Goal: Task Accomplishment & Management: Use online tool/utility

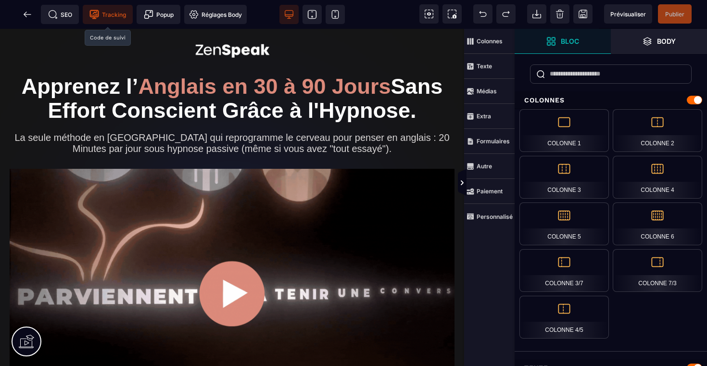
click at [104, 16] on span "Tracking" at bounding box center [107, 15] width 37 height 10
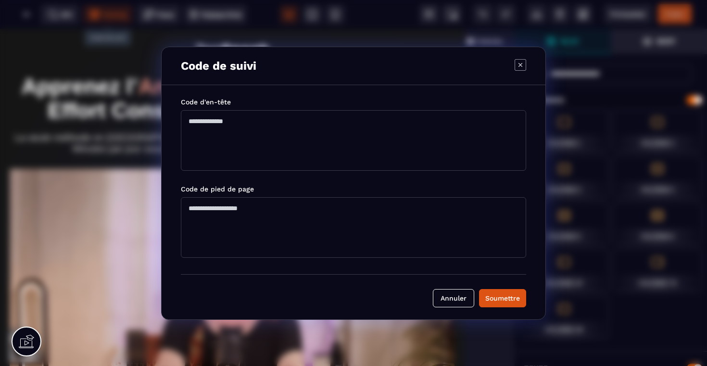
click at [217, 130] on textarea "Modal window" at bounding box center [353, 140] width 345 height 61
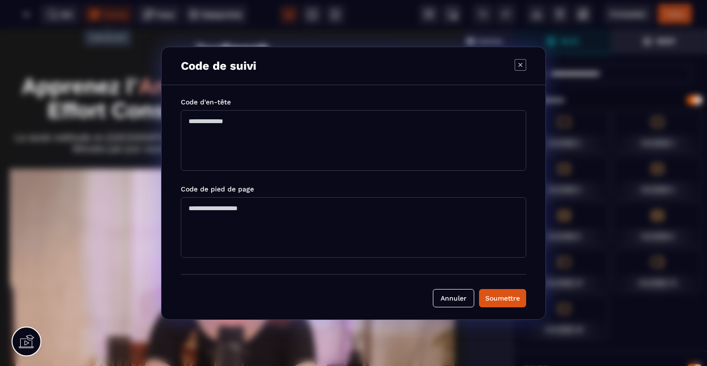
paste textarea "**********"
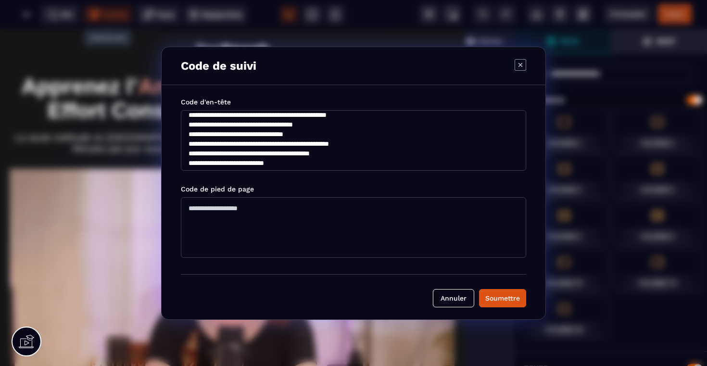
scroll to position [115, 0]
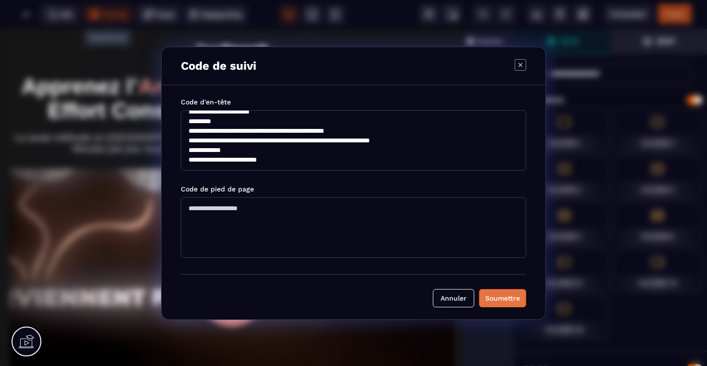
type textarea "**********"
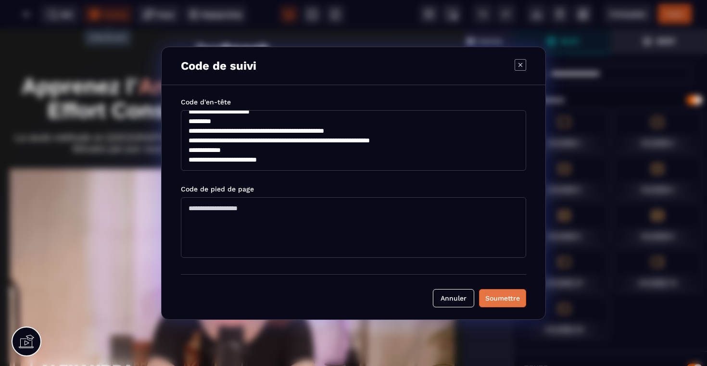
click at [508, 302] on div "Soumettre" at bounding box center [502, 298] width 35 height 10
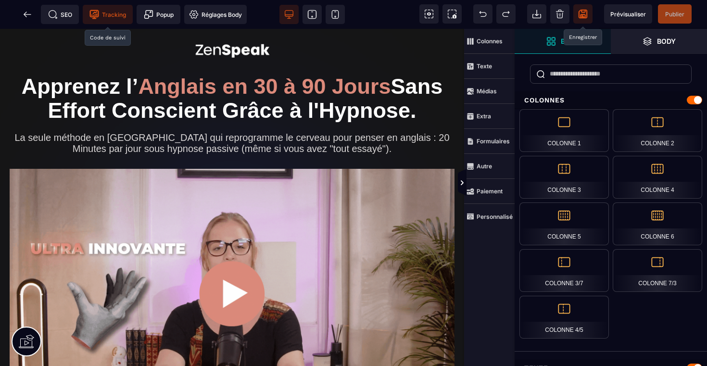
click at [582, 13] on icon at bounding box center [583, 14] width 10 height 10
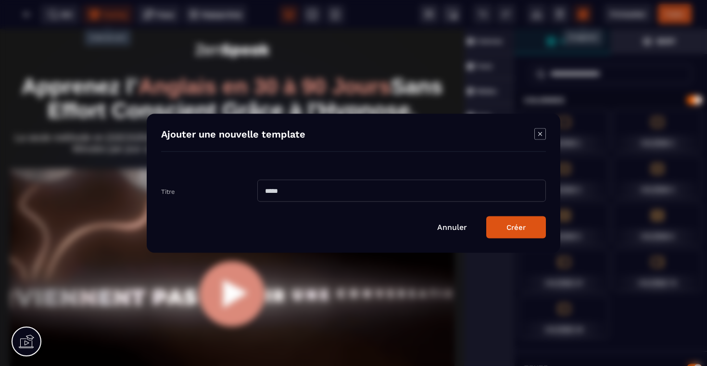
click at [536, 136] on icon "Modal window" at bounding box center [540, 134] width 12 height 12
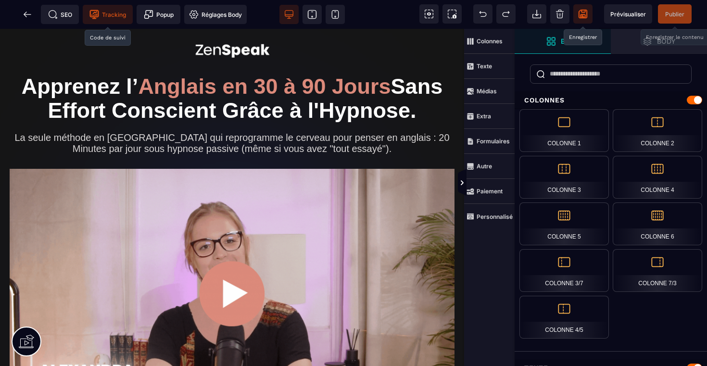
click at [676, 11] on span "Publier" at bounding box center [674, 14] width 19 height 7
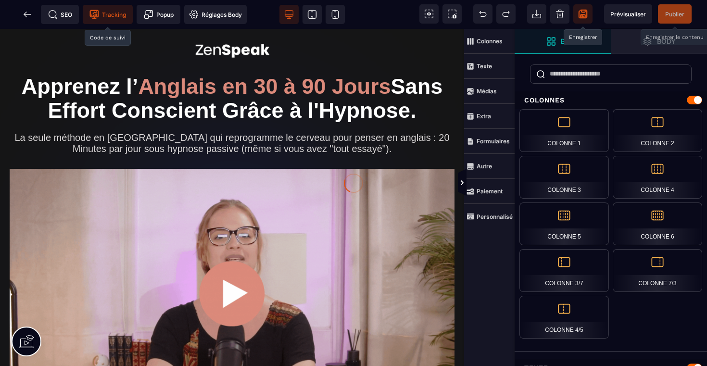
click at [582, 16] on div at bounding box center [353, 183] width 707 height 366
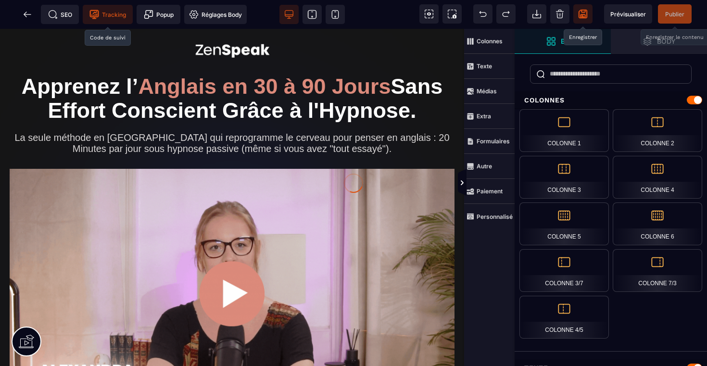
click at [26, 15] on div at bounding box center [353, 183] width 707 height 366
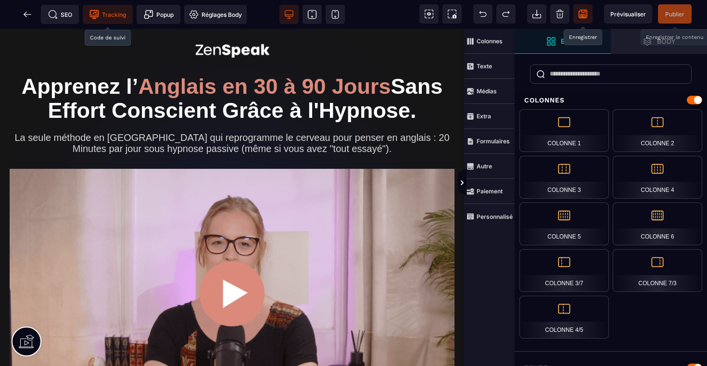
click at [102, 15] on span "Tracking" at bounding box center [107, 15] width 37 height 10
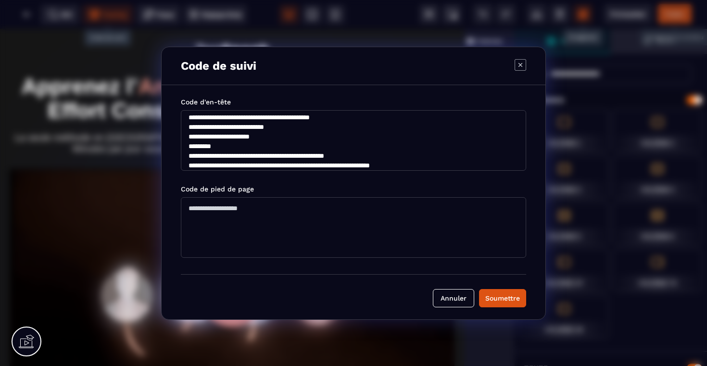
scroll to position [0, 0]
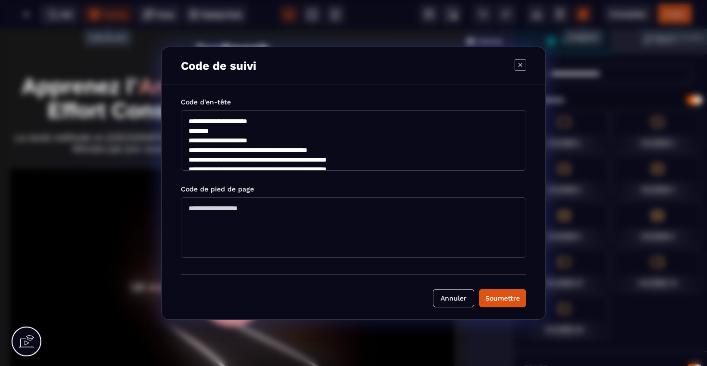
click at [517, 63] on icon "Modal window" at bounding box center [520, 65] width 12 height 12
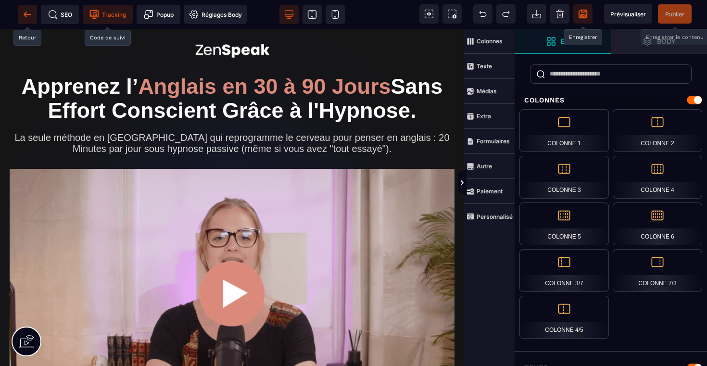
click at [25, 16] on icon at bounding box center [28, 15] width 10 height 10
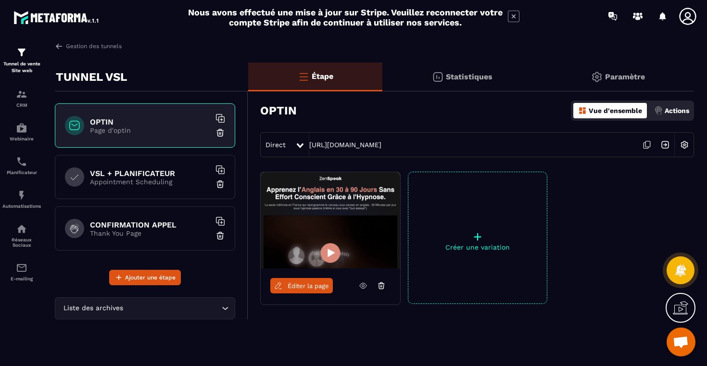
click at [135, 181] on p "Appointment Scheduling" at bounding box center [150, 182] width 120 height 8
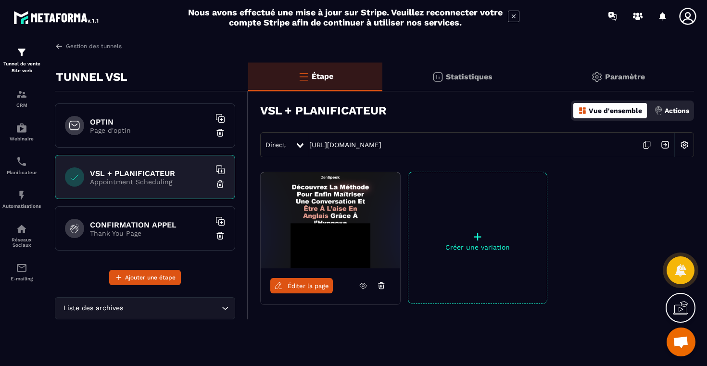
click at [605, 77] on p "Paramètre" at bounding box center [625, 76] width 40 height 9
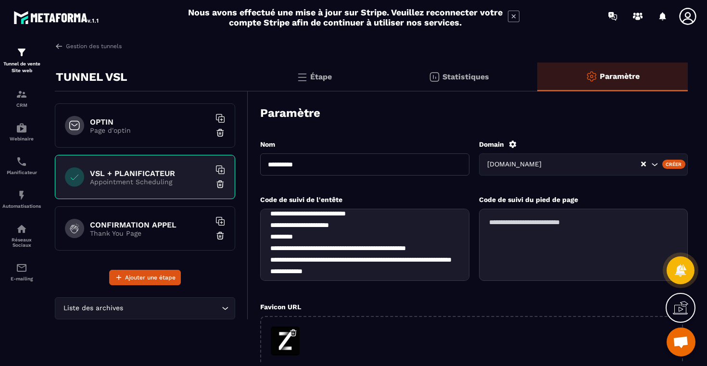
scroll to position [125, 0]
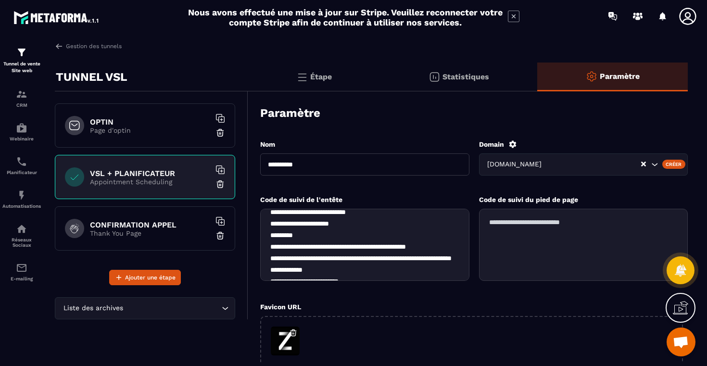
click at [378, 246] on textarea "**********" at bounding box center [364, 245] width 209 height 72
paste textarea "*"
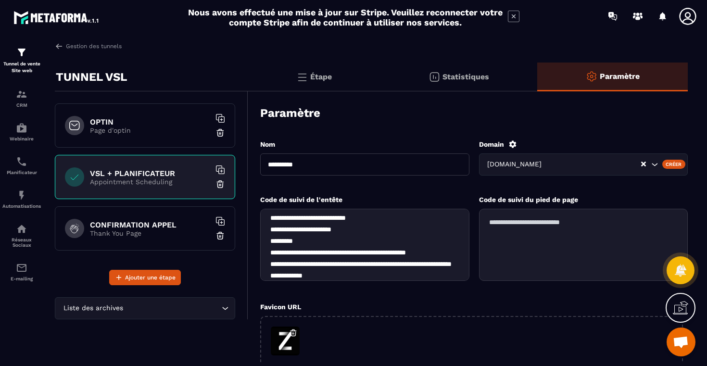
scroll to position [146, 0]
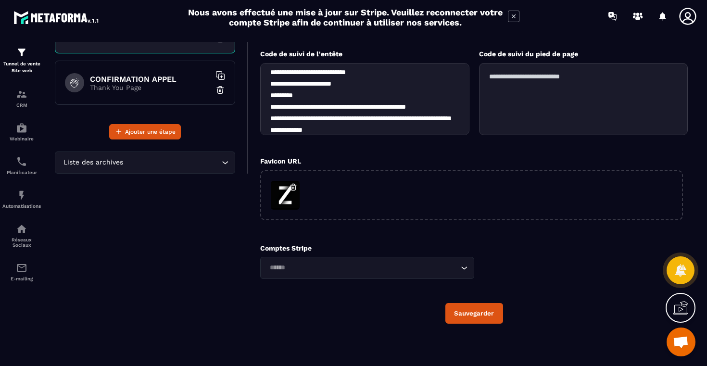
type textarea "**********"
click at [463, 318] on button "Sauvegarder" at bounding box center [474, 313] width 58 height 21
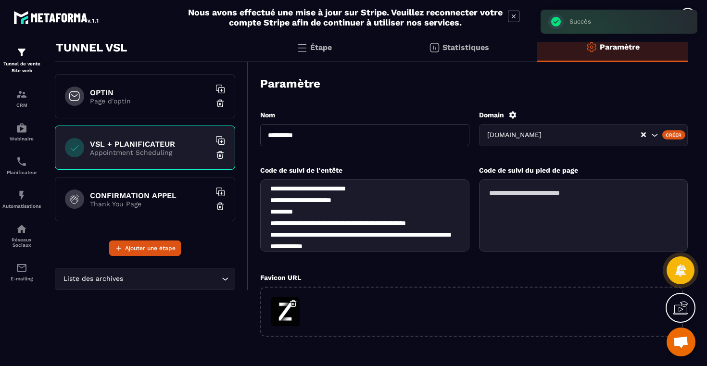
scroll to position [0, 0]
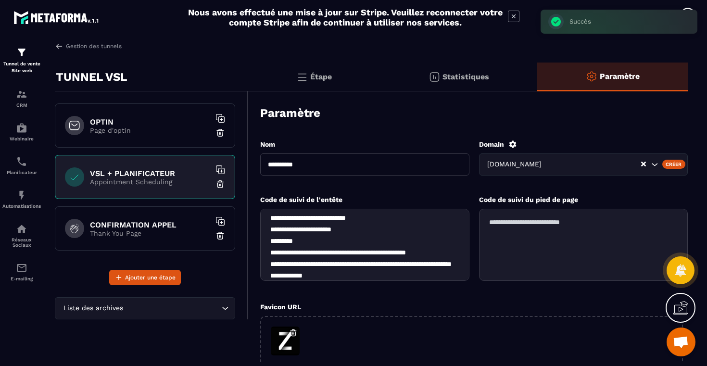
click at [327, 78] on p "Étape" at bounding box center [321, 76] width 22 height 9
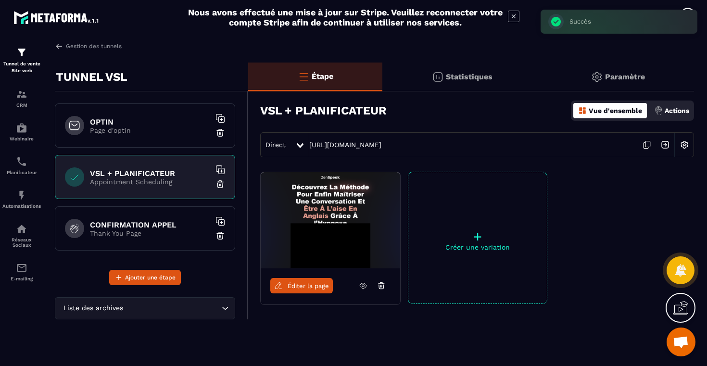
click at [297, 286] on span "Éditer la page" at bounding box center [307, 285] width 41 height 7
